Goal: Task Accomplishment & Management: Use online tool/utility

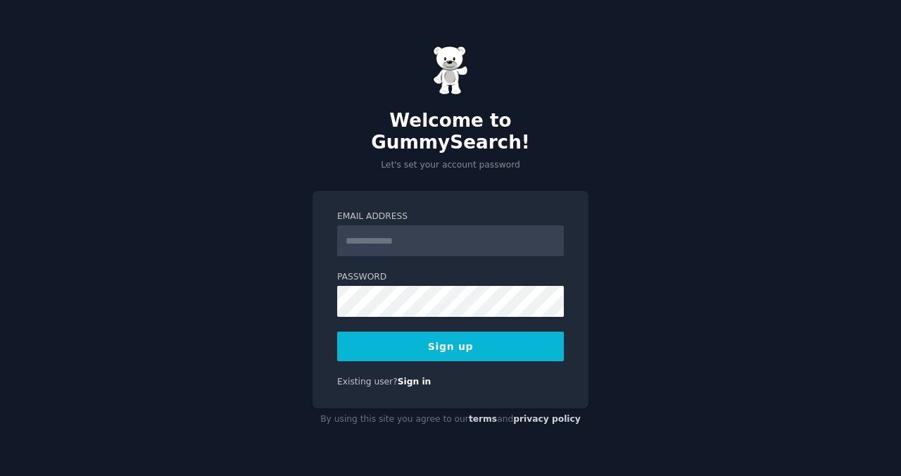
click at [387, 226] on input "Email Address" at bounding box center [450, 240] width 227 height 31
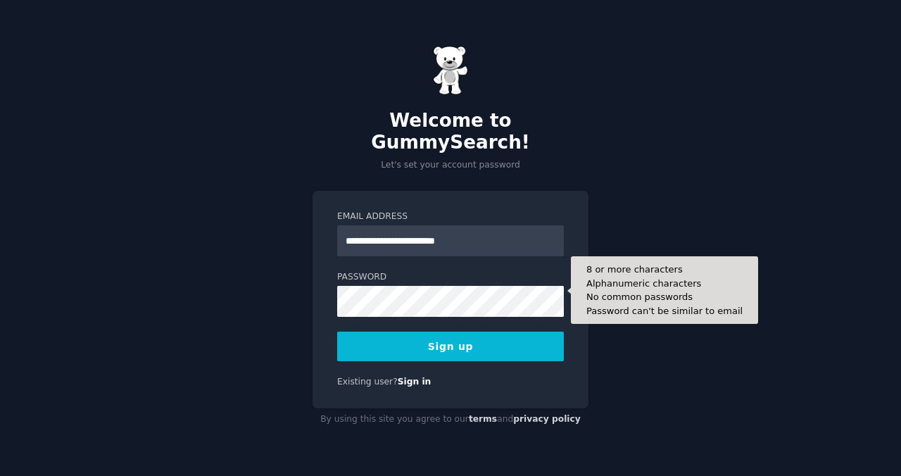
type input "**********"
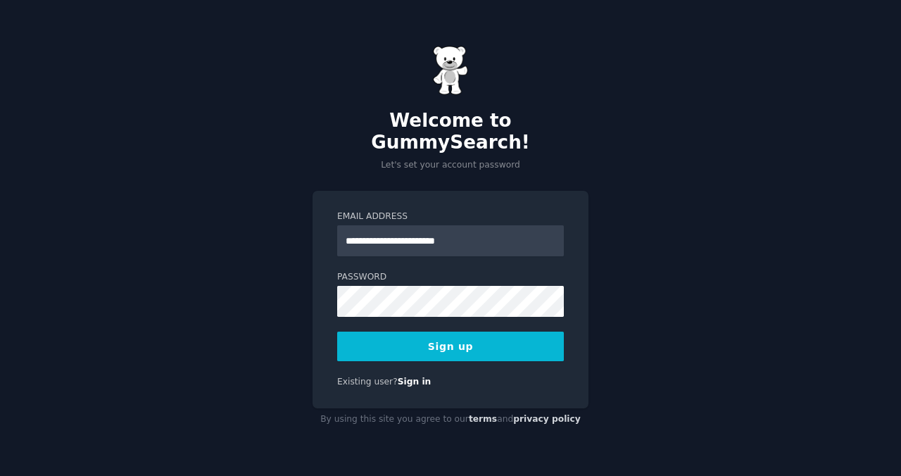
click at [415, 347] on button "Sign up" at bounding box center [450, 347] width 227 height 30
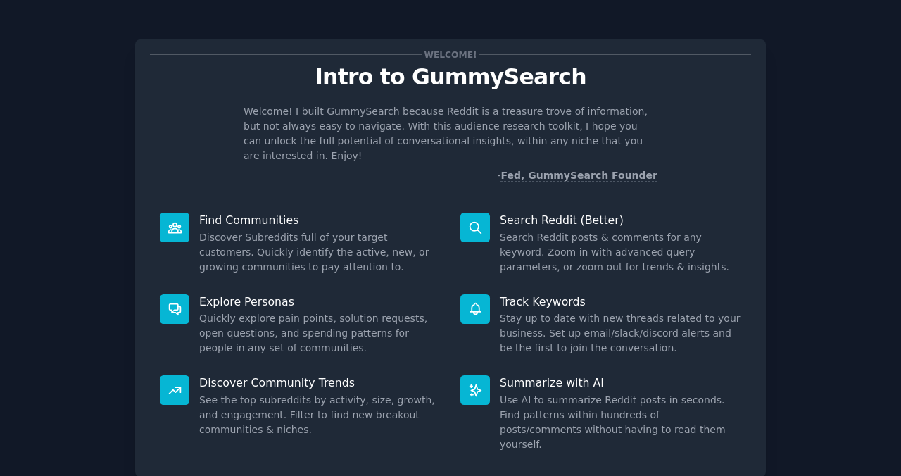
scroll to position [75, 0]
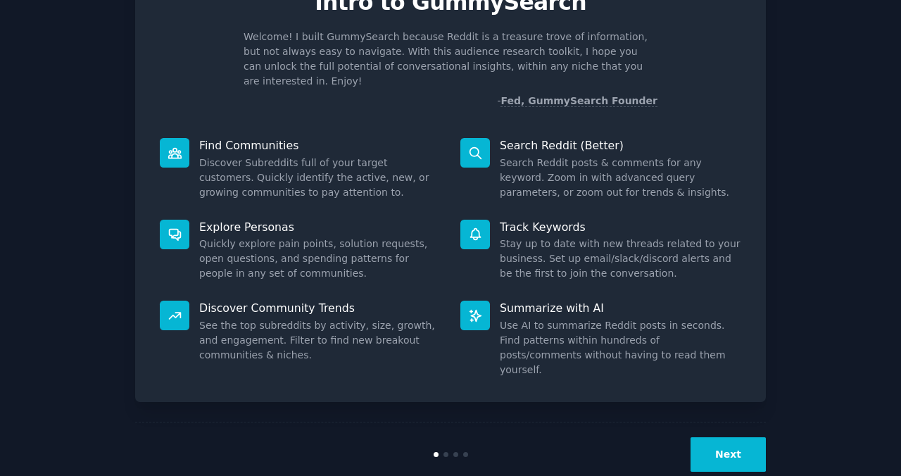
click at [732, 437] on button "Next" at bounding box center [728, 454] width 75 height 35
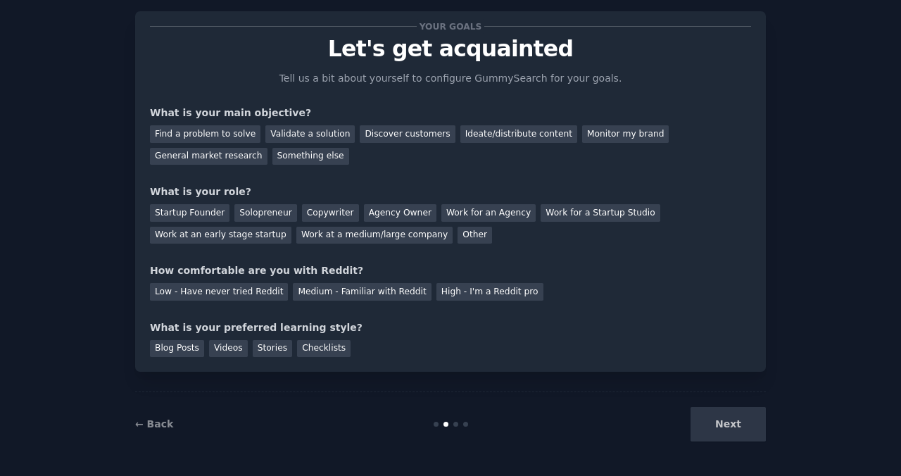
scroll to position [28, 0]
click at [200, 234] on div "Work at an early stage startup" at bounding box center [221, 236] width 142 height 18
click at [203, 132] on div "Find a problem to solve" at bounding box center [205, 134] width 111 height 18
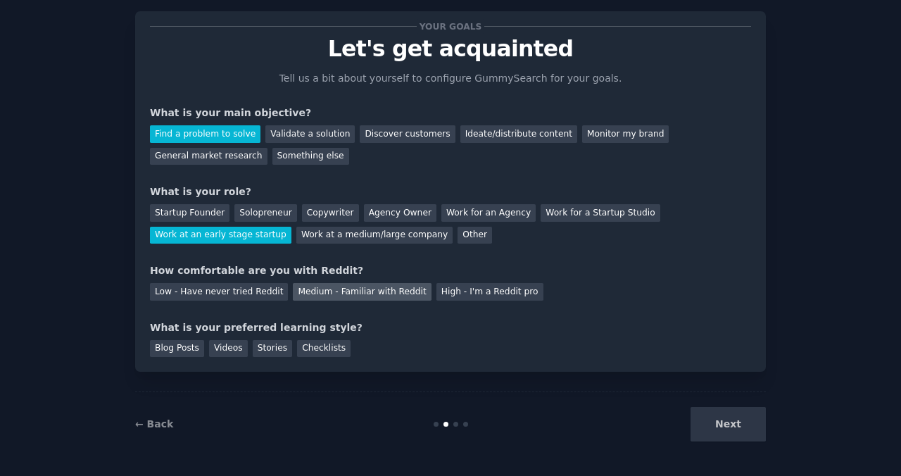
click at [363, 288] on div "Medium - Familiar with Reddit" at bounding box center [362, 292] width 138 height 18
click at [177, 349] on div "Blog Posts" at bounding box center [177, 349] width 54 height 18
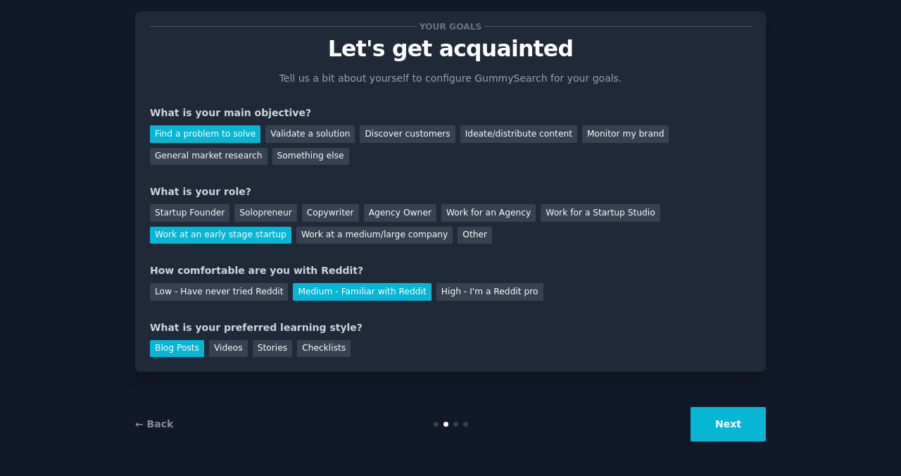
click at [724, 422] on button "Next" at bounding box center [728, 424] width 75 height 35
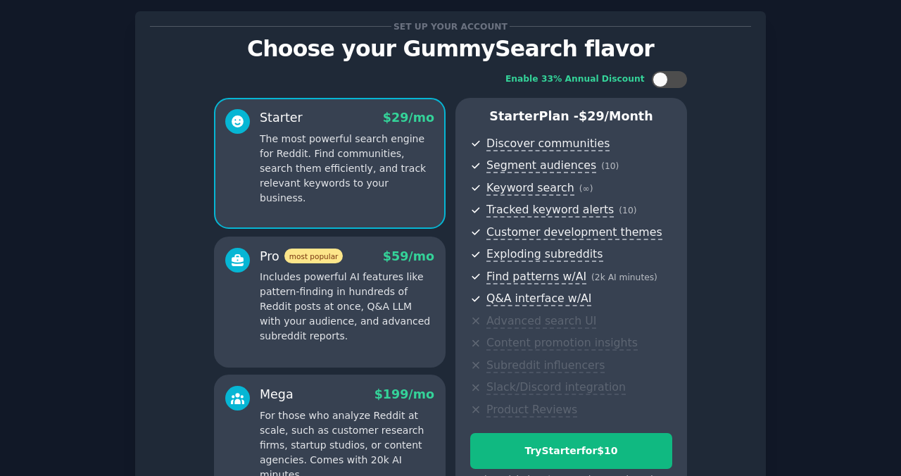
scroll to position [192, 0]
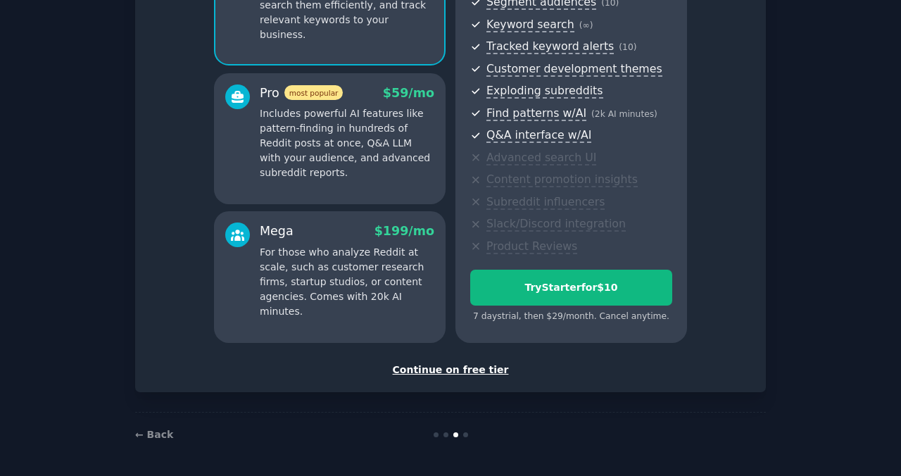
click at [432, 366] on div "Continue on free tier" at bounding box center [450, 370] width 601 height 15
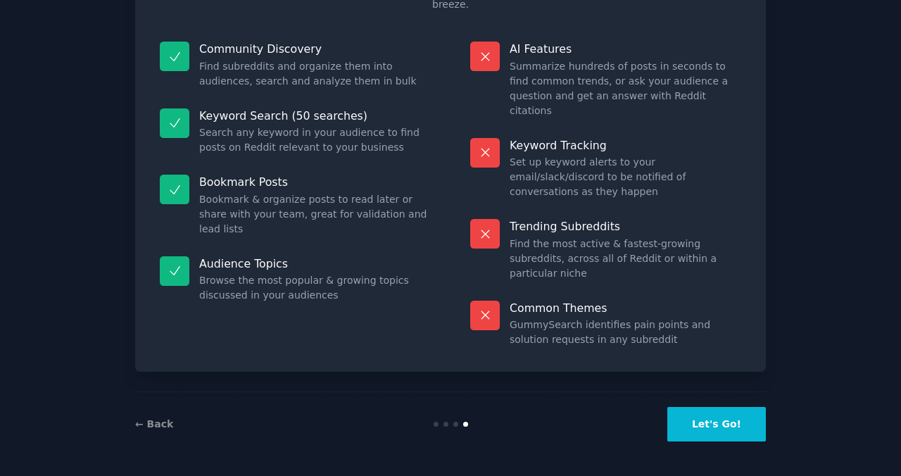
scroll to position [73, 0]
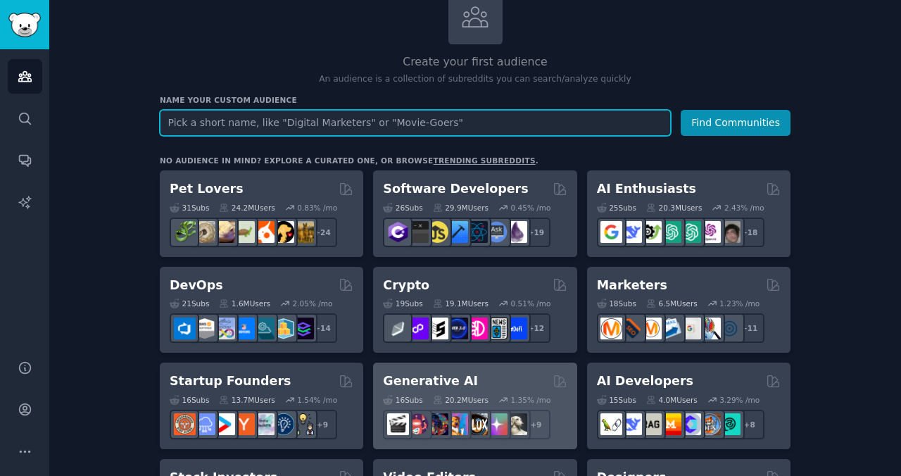
scroll to position [98, 0]
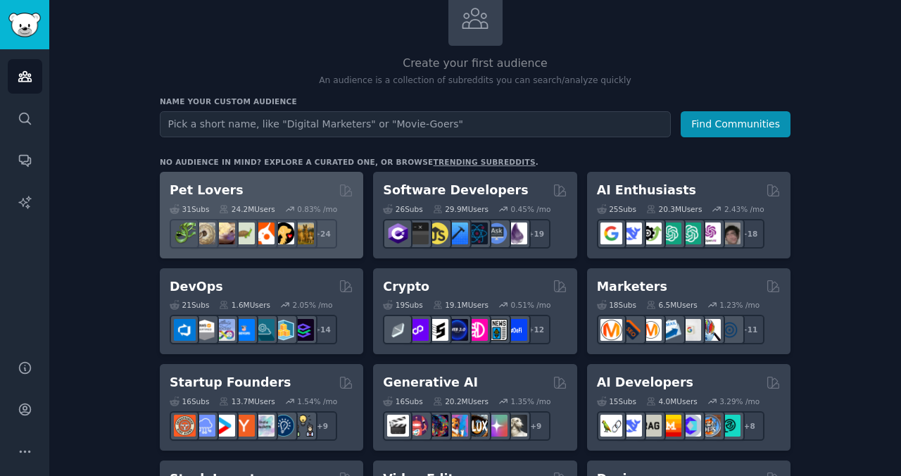
click at [308, 193] on div "Pet Lovers Curated by GummySearch" at bounding box center [262, 191] width 184 height 18
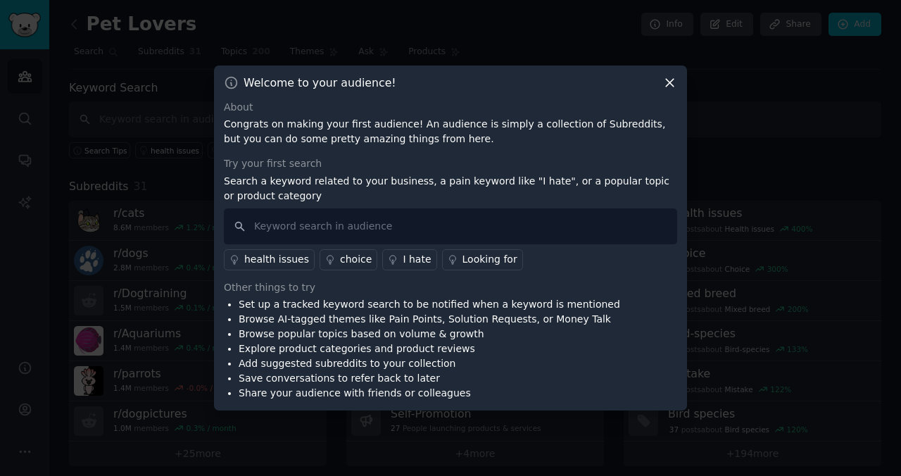
click at [385, 121] on p "Congrats on making your first audience! An audience is simply a collection of S…" at bounding box center [450, 132] width 453 height 30
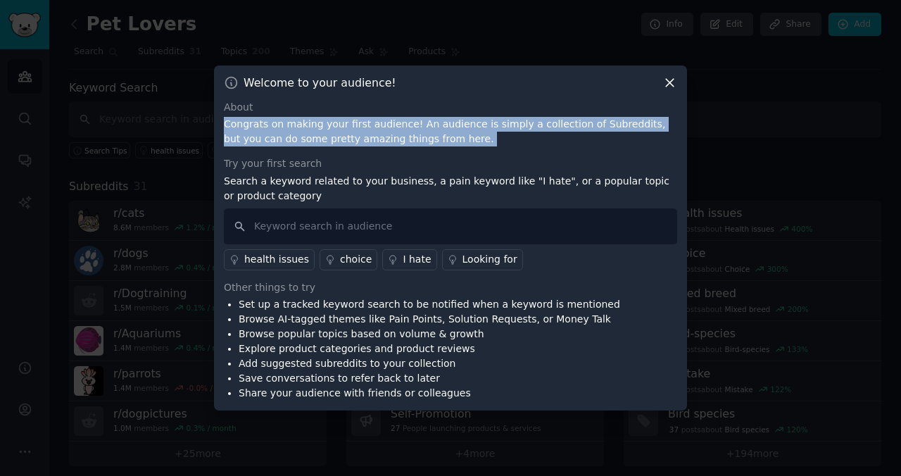
click at [385, 121] on p "Congrats on making your first audience! An audience is simply a collection of S…" at bounding box center [450, 132] width 453 height 30
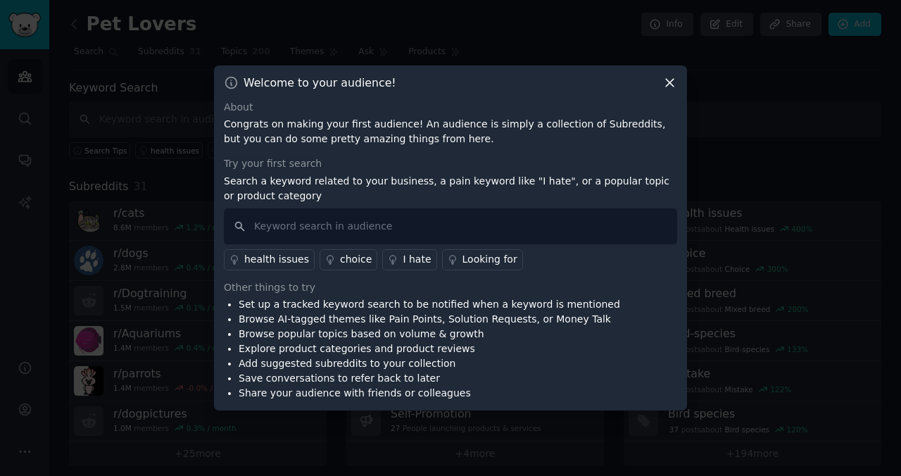
click at [329, 184] on p "Search a keyword related to your business, a pain keyword like "I hate", or a p…" at bounding box center [450, 189] width 453 height 30
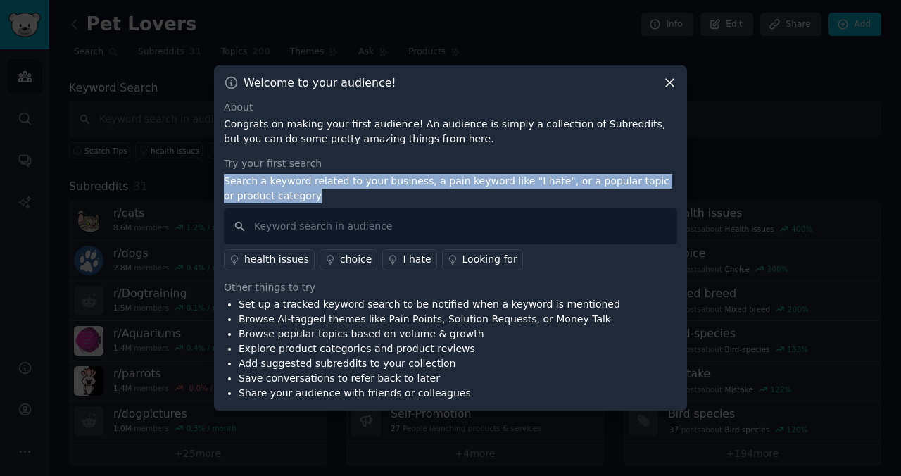
click at [329, 184] on p "Search a keyword related to your business, a pain keyword like "I hate", or a p…" at bounding box center [450, 189] width 453 height 30
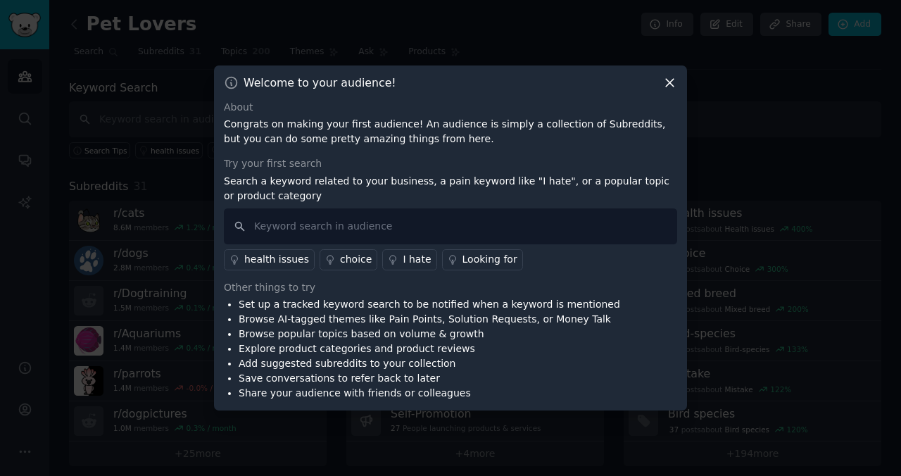
click at [409, 165] on div "Try your first search" at bounding box center [450, 163] width 453 height 15
click at [672, 87] on icon at bounding box center [670, 82] width 15 height 15
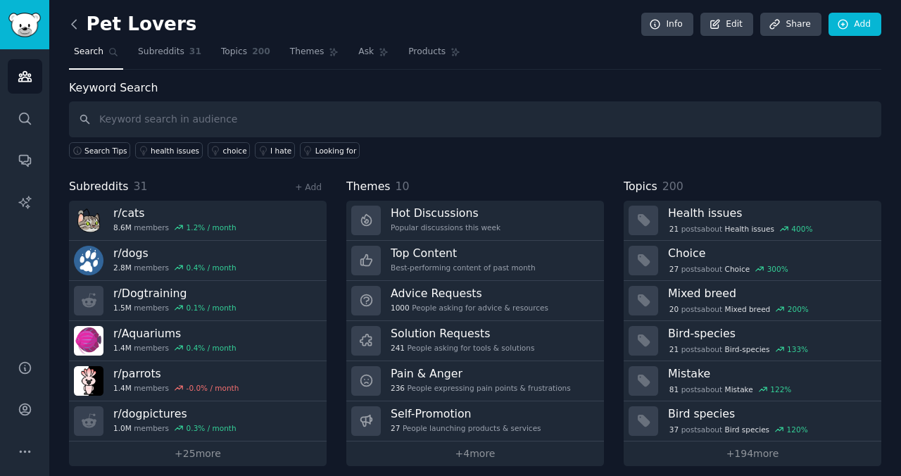
click at [76, 21] on icon at bounding box center [74, 24] width 15 height 15
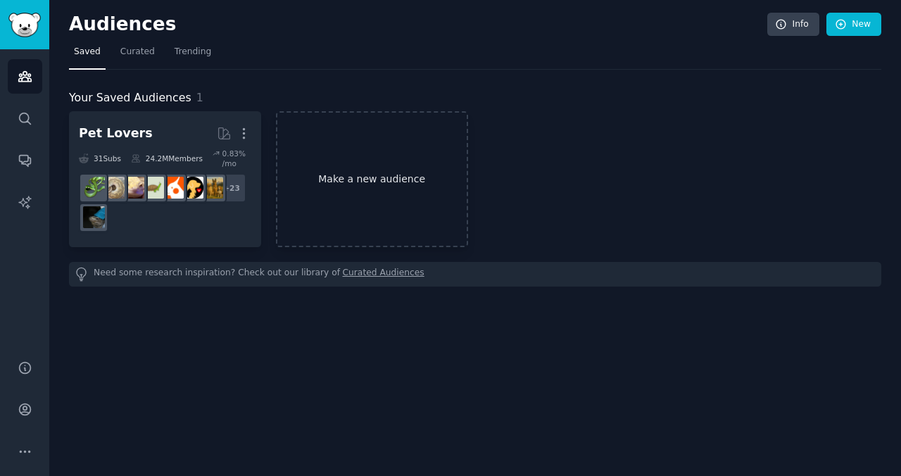
click at [412, 208] on link "Make a new audience" at bounding box center [372, 179] width 192 height 136
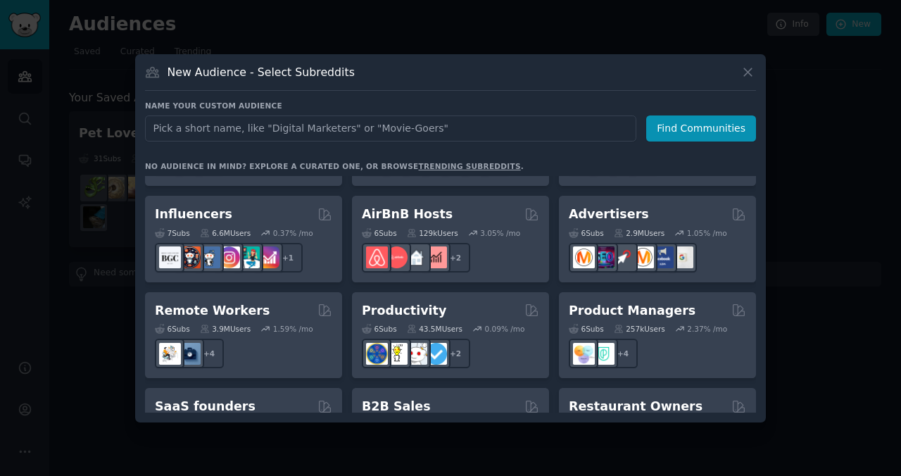
scroll to position [999, 0]
